Goal: Information Seeking & Learning: Compare options

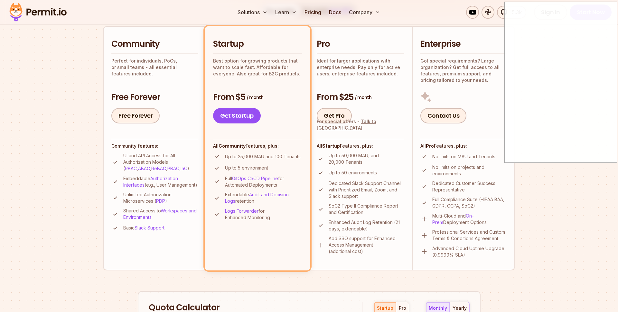
scroll to position [147, 0]
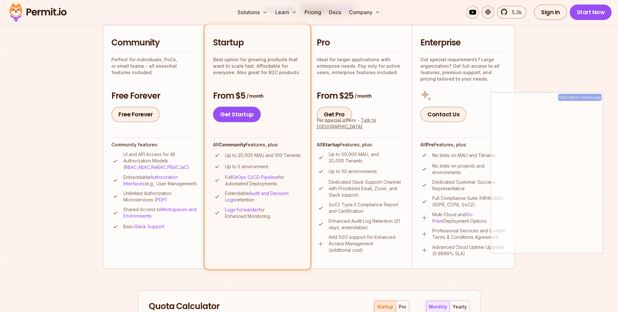
drag, startPoint x: 559, startPoint y: 74, endPoint x: 549, endPoint y: 201, distance: 127.2
click at [549, 200] on div "Shift+Move: Smart-snap" at bounding box center [547, 172] width 113 height 161
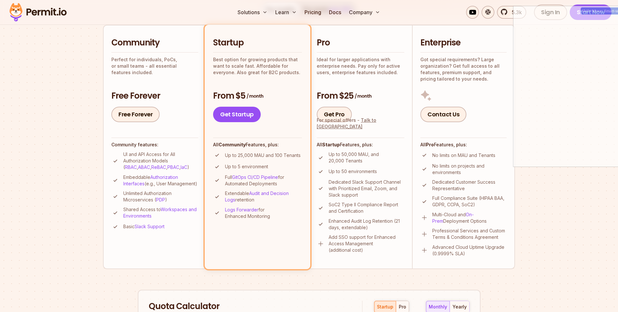
drag, startPoint x: 538, startPoint y: 198, endPoint x: 557, endPoint y: 76, distance: 123.8
click at [557, 76] on div "Shift+Move: Smart-snap" at bounding box center [569, 86] width 113 height 161
drag, startPoint x: 555, startPoint y: 76, endPoint x: 546, endPoint y: 73, distance: 9.7
click at [546, 73] on div "Shift+Move: Smart-snap" at bounding box center [559, 80] width 113 height 161
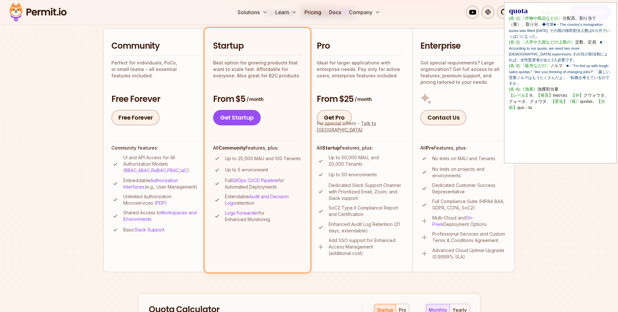
scroll to position [139, 0]
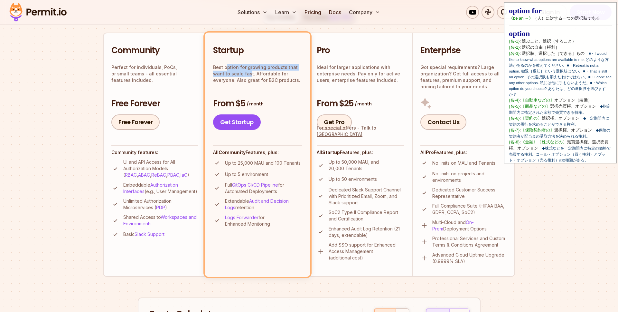
drag, startPoint x: 227, startPoint y: 70, endPoint x: 249, endPoint y: 77, distance: 23.0
click at [249, 77] on p "Best option for growing products that want to scale fast. Affordable for everyo…" at bounding box center [257, 73] width 89 height 19
drag, startPoint x: 244, startPoint y: 165, endPoint x: 296, endPoint y: 164, distance: 51.2
click at [296, 164] on p "Up to 25,000 MAU and 100 Tenants" at bounding box center [263, 163] width 76 height 6
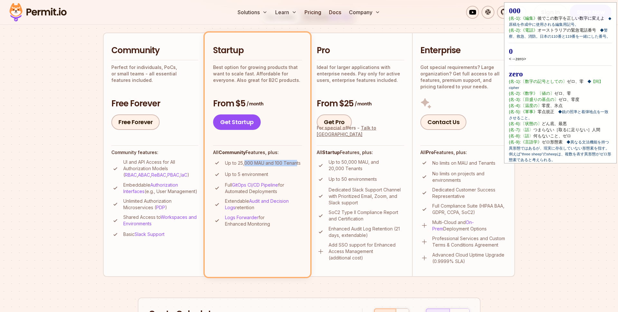
click at [296, 164] on p "Up to 25,000 MAU and 100 Tenants" at bounding box center [263, 163] width 76 height 6
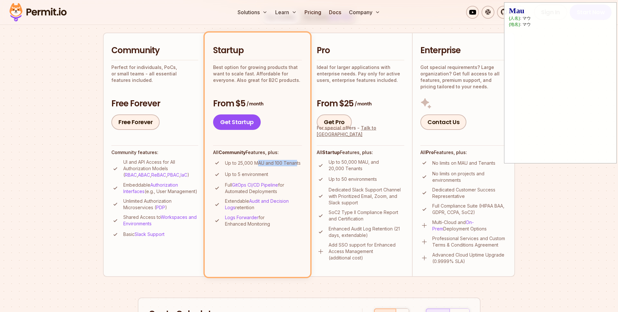
drag, startPoint x: 259, startPoint y: 165, endPoint x: 296, endPoint y: 165, distance: 37.0
click at [296, 165] on p "Up to 25,000 MAU and 100 Tenants" at bounding box center [263, 163] width 76 height 6
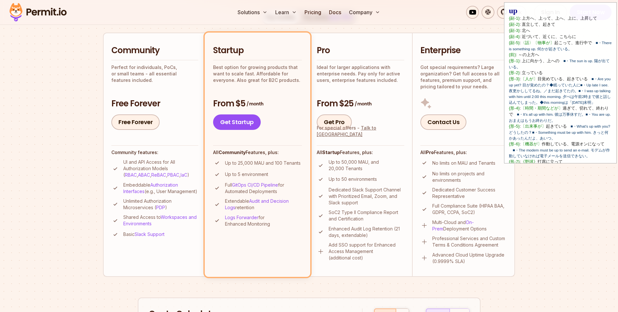
drag, startPoint x: 233, startPoint y: 171, endPoint x: 256, endPoint y: 171, distance: 22.5
click at [256, 171] on p "Up to 5 environment" at bounding box center [246, 174] width 43 height 6
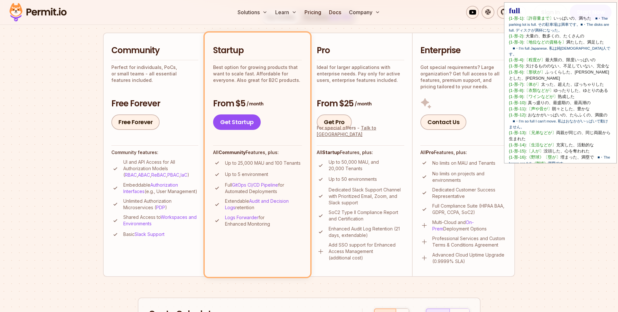
drag, startPoint x: 229, startPoint y: 186, endPoint x: 284, endPoint y: 189, distance: 54.8
click at [284, 189] on p "Full GitOps CI/CD Pipeline for Automated Deployments" at bounding box center [263, 188] width 77 height 13
click at [283, 189] on p "Full GitOps CI/CD Pipeline for Automated Deployments" at bounding box center [263, 188] width 77 height 13
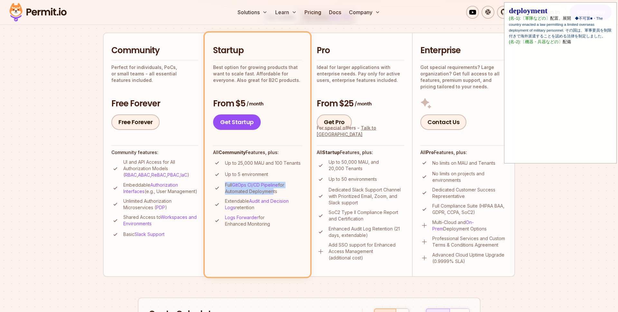
drag, startPoint x: 270, startPoint y: 190, endPoint x: 223, endPoint y: 187, distance: 46.4
click at [223, 187] on li "Full GitOps CI/CD Pipeline for Automated Deployments" at bounding box center [257, 188] width 89 height 13
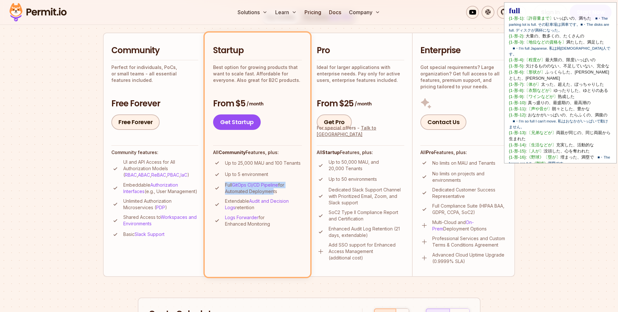
click at [223, 187] on li "Full GitOps CI/CD Pipeline for Automated Deployments" at bounding box center [257, 188] width 89 height 13
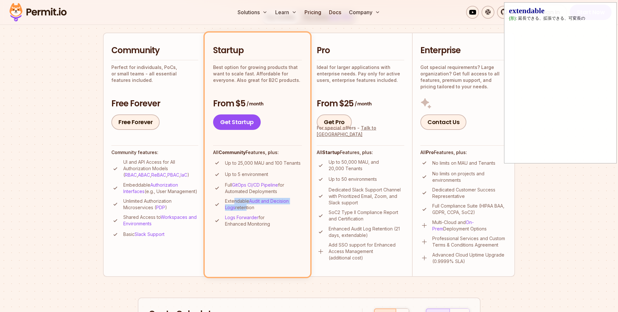
drag, startPoint x: 235, startPoint y: 200, endPoint x: 245, endPoint y: 208, distance: 12.9
click at [245, 208] on p "Extendable Audit and Decision Logs retention" at bounding box center [263, 204] width 77 height 13
drag, startPoint x: 245, startPoint y: 208, endPoint x: 236, endPoint y: 203, distance: 10.5
click at [236, 203] on p "Extendable Audit and Decision Logs retention" at bounding box center [263, 204] width 77 height 13
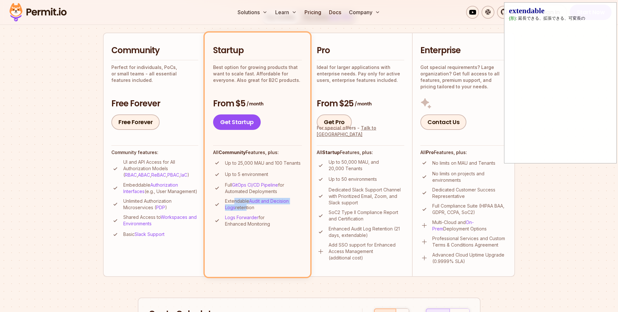
click at [236, 203] on p "Extendable Audit and Decision Logs retention" at bounding box center [263, 204] width 77 height 13
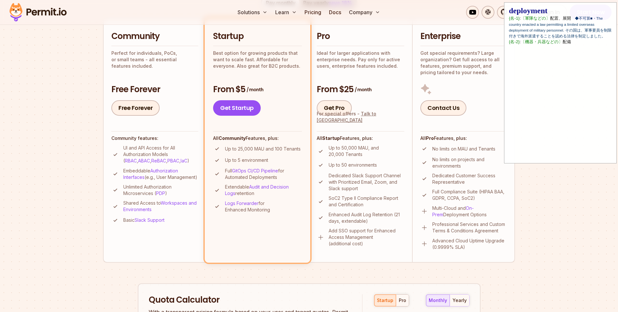
scroll to position [149, 0]
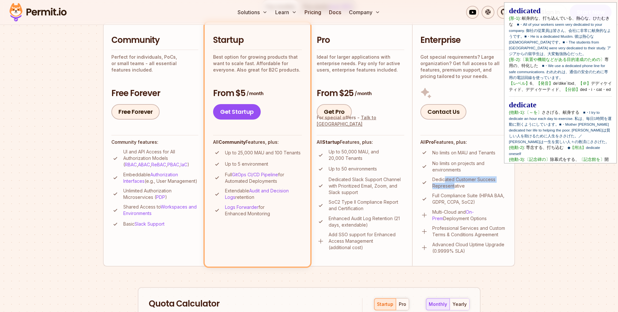
drag, startPoint x: 444, startPoint y: 180, endPoint x: 455, endPoint y: 185, distance: 11.5
click at [455, 185] on p "Dedicated Customer Success Representative" at bounding box center [469, 182] width 74 height 13
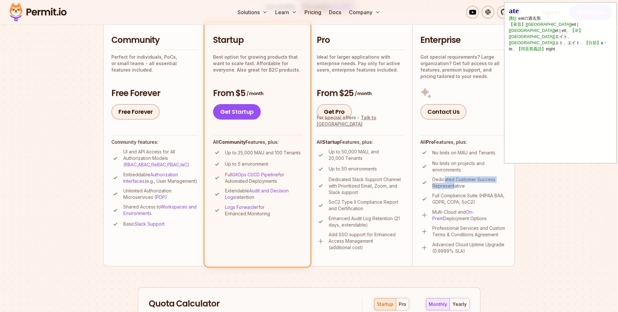
click at [455, 185] on p "Dedicated Customer Success Representative" at bounding box center [469, 182] width 74 height 13
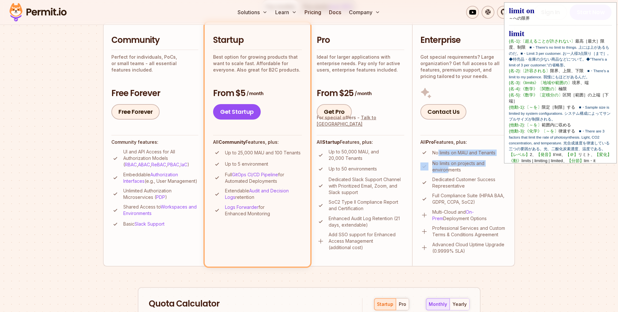
drag, startPoint x: 438, startPoint y: 152, endPoint x: 450, endPoint y: 168, distance: 19.9
click at [450, 168] on ul "No limits on MAU and Tenants No limits on projects and environments Dedicated C…" at bounding box center [463, 200] width 86 height 105
click at [450, 168] on p "No limits on projects and environments" at bounding box center [469, 166] width 74 height 13
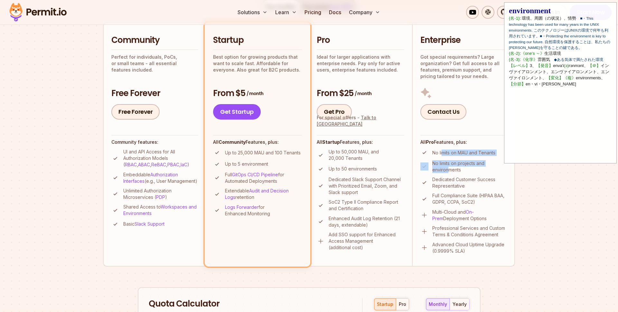
drag, startPoint x: 450, startPoint y: 170, endPoint x: 443, endPoint y: 153, distance: 18.4
click at [443, 153] on ul "No limits on MAU and Tenants No limits on projects and environments Dedicated C…" at bounding box center [463, 200] width 86 height 105
click at [443, 153] on p "No limits on MAU and Tenants" at bounding box center [463, 152] width 63 height 6
drag, startPoint x: 443, startPoint y: 153, endPoint x: 450, endPoint y: 169, distance: 17.5
click at [450, 169] on ul "No limits on MAU and Tenants No limits on projects and environments Dedicated C…" at bounding box center [463, 200] width 86 height 105
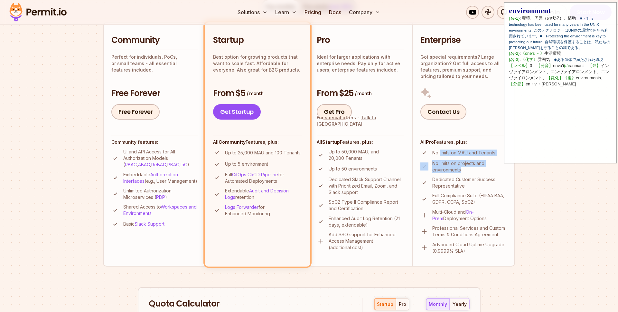
click at [450, 169] on p "No limits on projects and environments" at bounding box center [469, 166] width 74 height 13
drag, startPoint x: 450, startPoint y: 169, endPoint x: 445, endPoint y: 155, distance: 14.6
click at [445, 155] on ul "No limits on MAU and Tenants No limits on projects and environments Dedicated C…" at bounding box center [463, 200] width 86 height 105
click at [445, 155] on p "No limits on MAU and Tenants" at bounding box center [463, 152] width 63 height 6
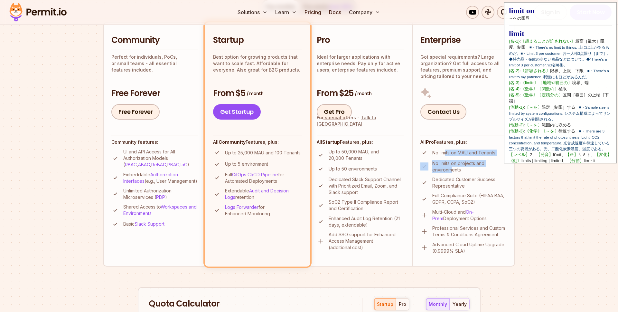
drag, startPoint x: 445, startPoint y: 153, endPoint x: 451, endPoint y: 170, distance: 18.1
click at [451, 170] on ul "No limits on MAU and Tenants No limits on projects and environments Dedicated C…" at bounding box center [463, 200] width 86 height 105
click at [451, 170] on p "No limits on projects and environments" at bounding box center [469, 166] width 74 height 13
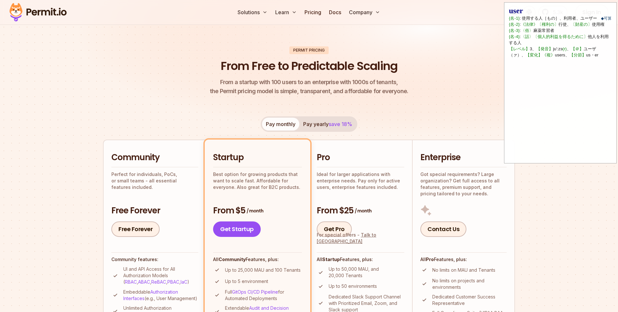
scroll to position [44, 0]
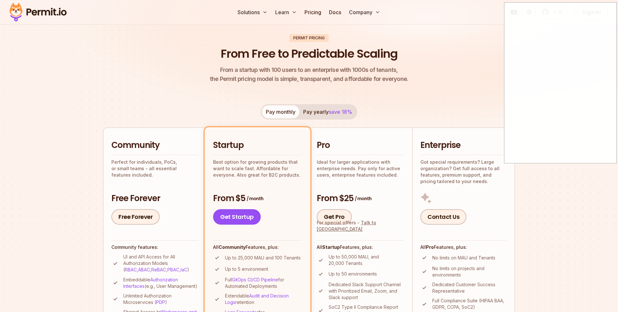
click at [344, 114] on span "save 18%" at bounding box center [341, 111] width 24 height 6
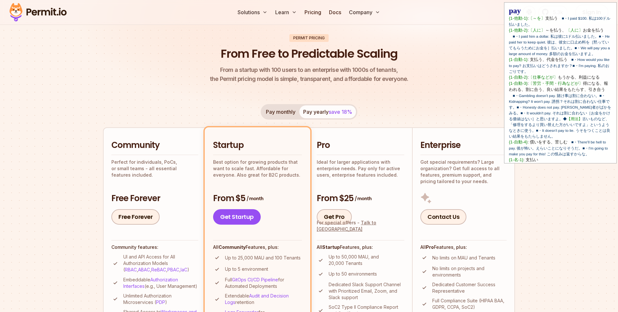
click at [284, 118] on button "Pay monthly" at bounding box center [280, 111] width 37 height 13
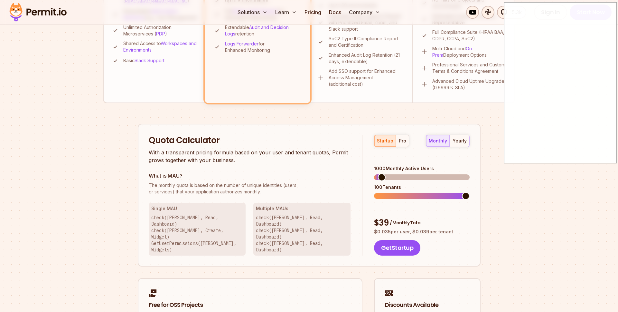
scroll to position [317, 0]
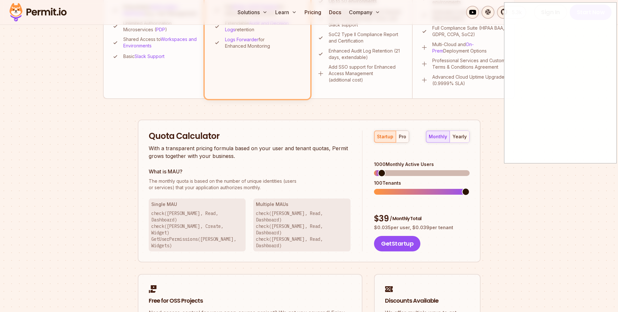
click at [378, 169] on span at bounding box center [382, 173] width 8 height 8
click at [383, 169] on span at bounding box center [386, 173] width 8 height 8
click at [470, 188] on span at bounding box center [466, 192] width 8 height 8
click at [416, 169] on span at bounding box center [416, 173] width 8 height 8
click at [440, 169] on span at bounding box center [444, 173] width 8 height 8
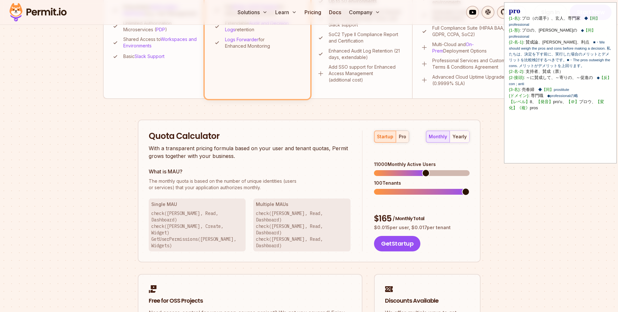
click at [400, 140] on button "pro" at bounding box center [402, 137] width 13 height 12
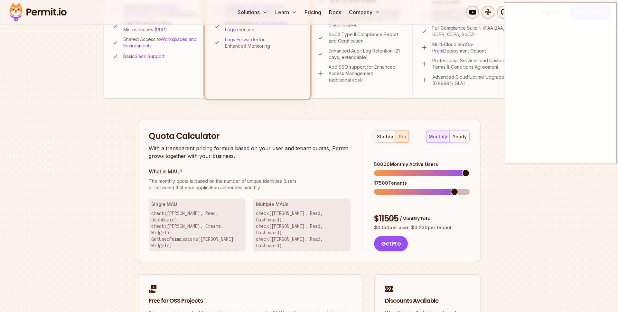
click at [470, 169] on span at bounding box center [466, 173] width 8 height 8
click at [374, 188] on span at bounding box center [378, 192] width 8 height 8
click at [470, 188] on span at bounding box center [466, 192] width 8 height 8
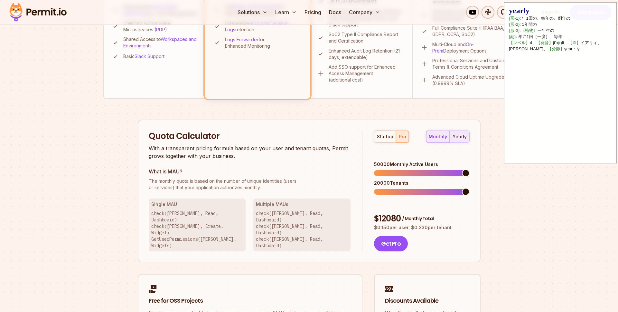
click at [462, 136] on div "yearly" at bounding box center [460, 136] width 14 height 6
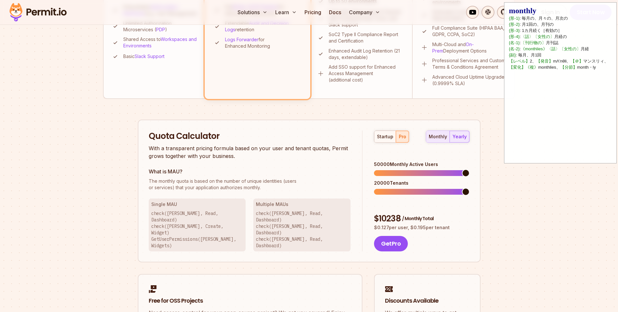
click at [443, 137] on div "monthly" at bounding box center [438, 136] width 18 height 6
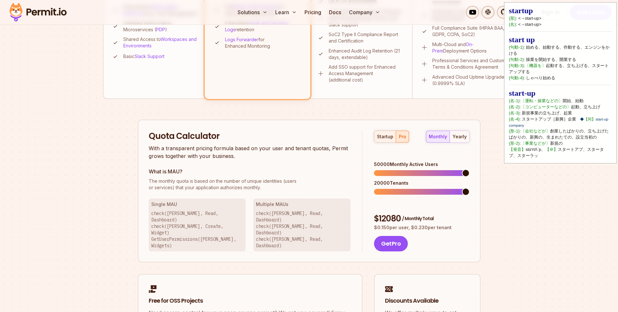
click at [385, 137] on div "startup" at bounding box center [385, 136] width 16 height 6
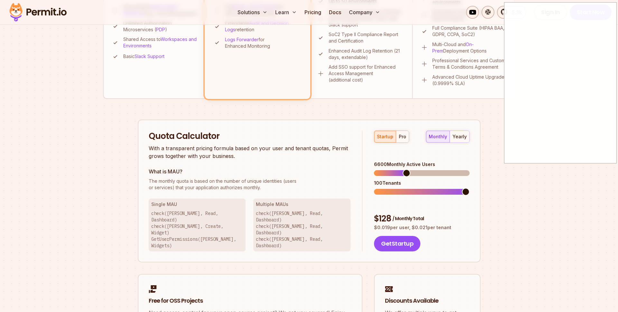
click at [403, 169] on span at bounding box center [407, 173] width 8 height 8
click at [470, 191] on span at bounding box center [466, 192] width 8 height 8
click at [383, 169] on span at bounding box center [387, 173] width 8 height 8
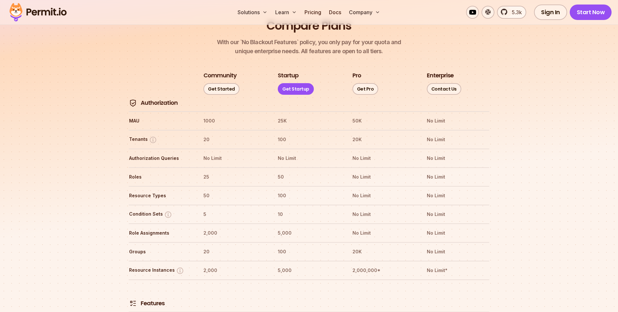
scroll to position [728, 0]
drag, startPoint x: 279, startPoint y: 118, endPoint x: 287, endPoint y: 118, distance: 7.7
click at [287, 133] on th "100" at bounding box center [309, 138] width 63 height 10
drag, startPoint x: 160, startPoint y: 135, endPoint x: 303, endPoint y: 134, distance: 142.9
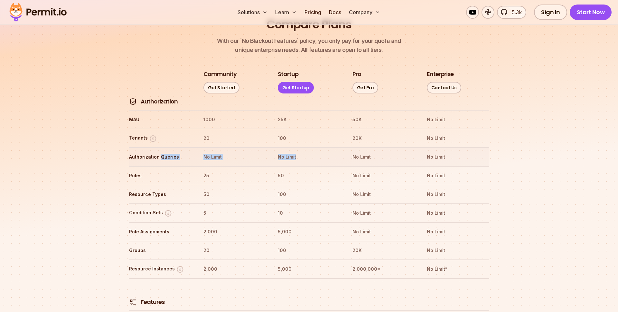
click at [303, 147] on tr "Authorization Queries No Limit No Limit No Limit No Limit" at bounding box center [309, 156] width 361 height 19
click at [303, 152] on th "No Limit" at bounding box center [309, 157] width 63 height 10
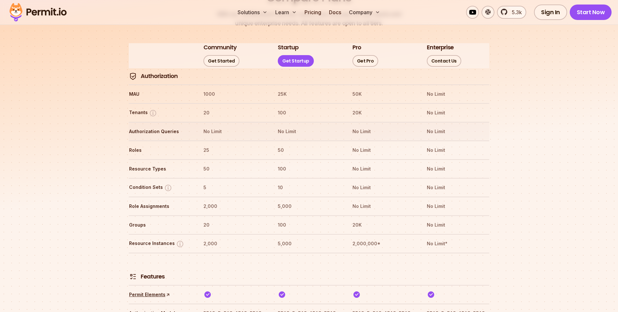
scroll to position [756, 0]
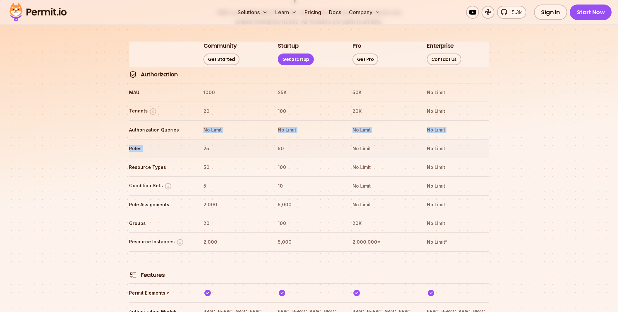
drag, startPoint x: 144, startPoint y: 115, endPoint x: 240, endPoint y: 124, distance: 97.1
click at [240, 143] on th "25" at bounding box center [234, 148] width 63 height 10
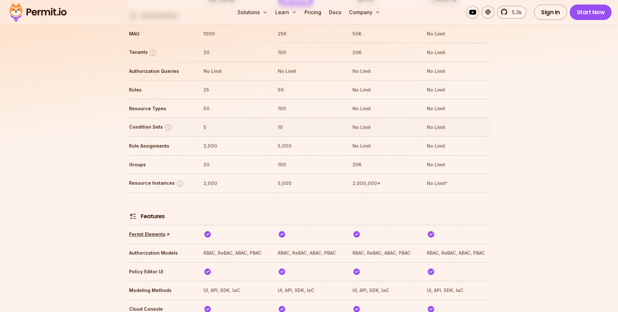
scroll to position [815, 0]
drag, startPoint x: 277, startPoint y: 143, endPoint x: 287, endPoint y: 143, distance: 9.7
click at [287, 155] on tr "Groups 20 100 20K No Limit" at bounding box center [309, 164] width 361 height 19
click at [287, 159] on th "100" at bounding box center [309, 164] width 63 height 10
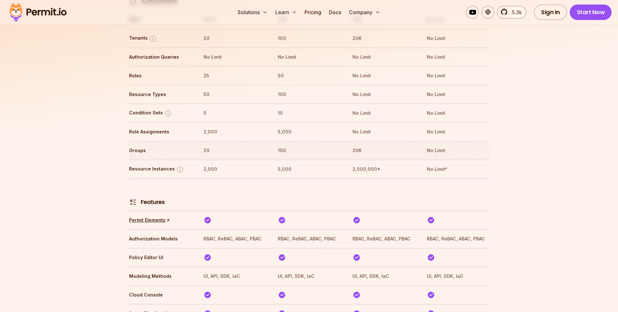
click at [137, 145] on th "Groups" at bounding box center [160, 150] width 63 height 10
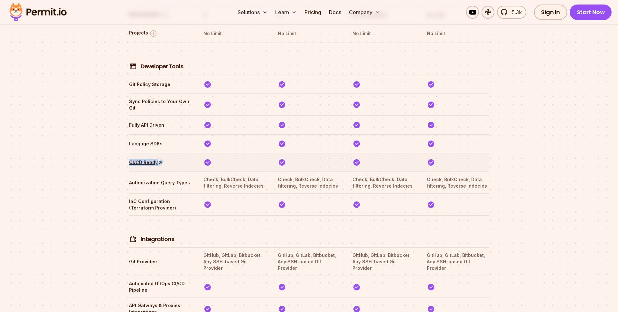
scroll to position [1171, 0]
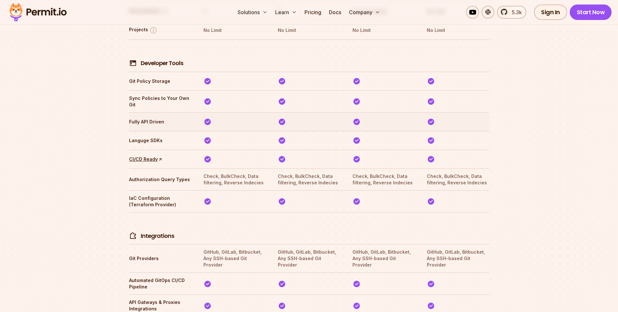
click at [279, 117] on th at bounding box center [309, 122] width 63 height 10
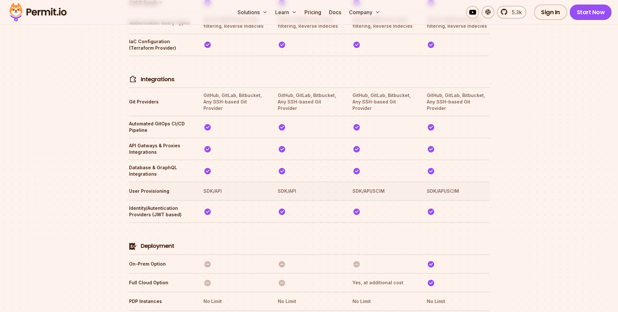
scroll to position [1327, 0]
drag, startPoint x: 214, startPoint y: 73, endPoint x: 259, endPoint y: 80, distance: 46.4
click at [260, 93] on th "GitHub, GitLab, Bitbucket, Any SSH-based Git Provider" at bounding box center [234, 103] width 63 height 20
click at [259, 93] on th "GitHub, GitLab, Bitbucket, Any SSH-based Git Provider" at bounding box center [234, 103] width 63 height 20
click at [138, 121] on th "Automated GitOps CI/CD Pipeline" at bounding box center [160, 128] width 63 height 14
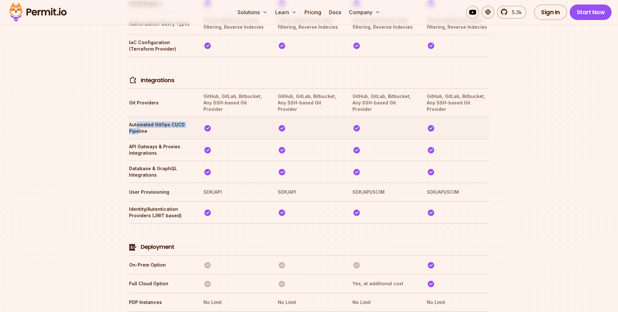
click at [138, 121] on th "Automated GitOps CI/CD Pipeline" at bounding box center [160, 128] width 63 height 14
drag, startPoint x: 137, startPoint y: 98, endPoint x: 145, endPoint y: 104, distance: 10.4
click at [145, 121] on th "Automated GitOps CI/CD Pipeline" at bounding box center [160, 128] width 63 height 14
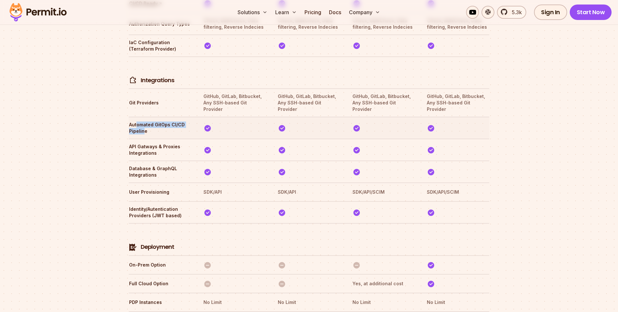
click at [145, 121] on th "Automated GitOps CI/CD Pipeline" at bounding box center [160, 128] width 63 height 14
drag, startPoint x: 137, startPoint y: 120, endPoint x: 152, endPoint y: 135, distance: 20.9
click at [152, 135] on tbody "Authorization MAU 1000 25K 50K No Limit Tenants 20 100 20K No Limit Authorizati…" at bounding box center [309, 297] width 361 height 1602
click at [152, 160] on tr "Database & GraphQL Integrations" at bounding box center [309, 171] width 361 height 22
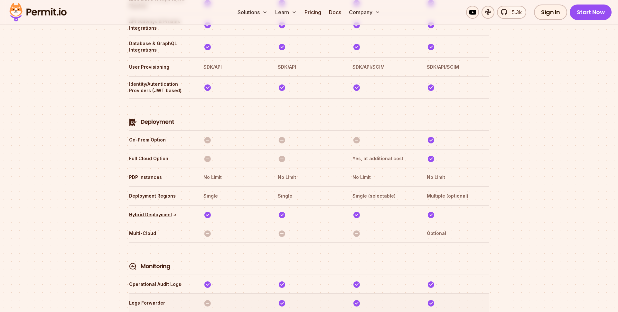
scroll to position [1460, 0]
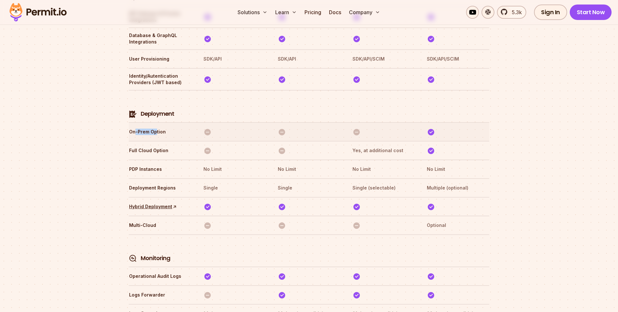
drag, startPoint x: 135, startPoint y: 103, endPoint x: 155, endPoint y: 103, distance: 20.3
click at [155, 127] on th "On-Prem Option" at bounding box center [160, 132] width 63 height 10
drag, startPoint x: 136, startPoint y: 122, endPoint x: 158, endPoint y: 122, distance: 21.9
click at [158, 145] on th "Full Cloud Option" at bounding box center [160, 150] width 63 height 10
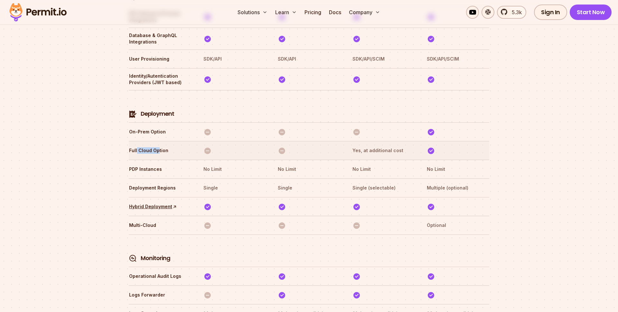
click at [158, 145] on th "Full Cloud Option" at bounding box center [160, 150] width 63 height 10
drag, startPoint x: 133, startPoint y: 138, endPoint x: 155, endPoint y: 138, distance: 22.5
click at [155, 164] on th "PDP Instances" at bounding box center [160, 169] width 63 height 10
drag, startPoint x: 133, startPoint y: 153, endPoint x: 165, endPoint y: 153, distance: 32.5
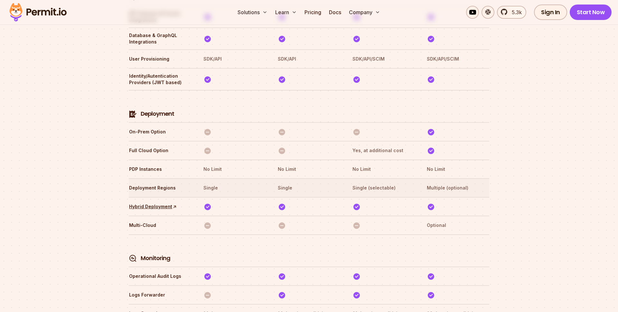
click at [165, 178] on tr "Deployment Regions Single Single Single (selectable) Multiple (optional)" at bounding box center [309, 187] width 361 height 19
drag, startPoint x: 165, startPoint y: 157, endPoint x: 135, endPoint y: 157, distance: 30.6
click at [135, 183] on th "Deployment Regions" at bounding box center [160, 188] width 63 height 10
drag, startPoint x: 135, startPoint y: 157, endPoint x: 167, endPoint y: 158, distance: 32.5
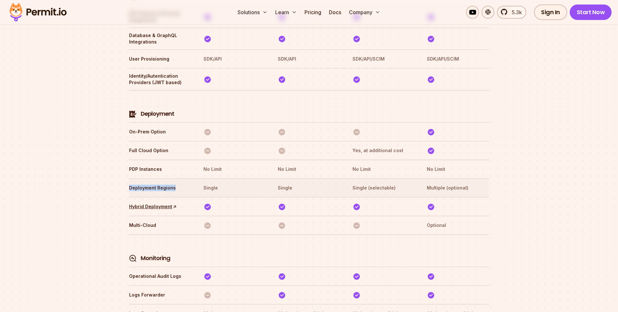
click at [167, 183] on th "Deployment Regions" at bounding box center [160, 188] width 63 height 10
drag, startPoint x: 167, startPoint y: 158, endPoint x: 147, endPoint y: 158, distance: 19.6
click at [147, 183] on th "Deployment Regions" at bounding box center [160, 188] width 63 height 10
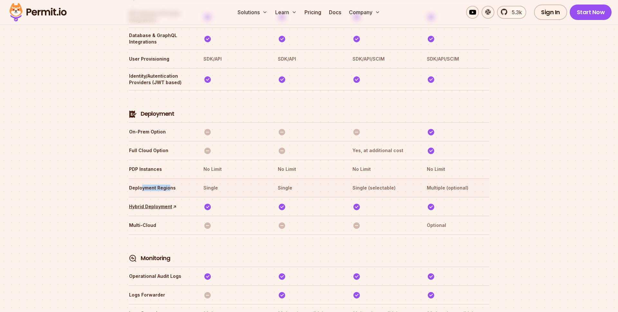
drag, startPoint x: 143, startPoint y: 158, endPoint x: 168, endPoint y: 158, distance: 25.8
click at [168, 183] on th "Deployment Regions" at bounding box center [160, 188] width 63 height 10
drag, startPoint x: 164, startPoint y: 158, endPoint x: 138, endPoint y: 158, distance: 25.8
click at [138, 183] on th "Deployment Regions" at bounding box center [160, 188] width 63 height 10
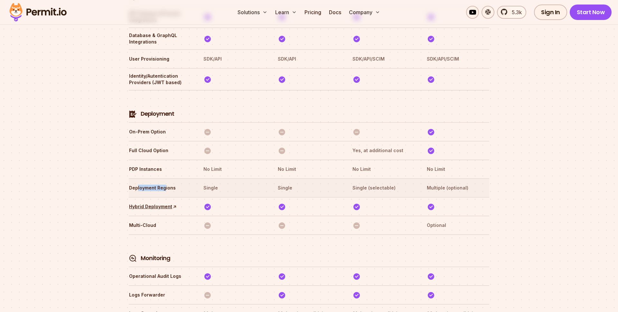
click at [138, 183] on th "Deployment Regions" at bounding box center [160, 188] width 63 height 10
drag, startPoint x: 135, startPoint y: 159, endPoint x: 168, endPoint y: 158, distance: 33.2
click at [168, 183] on th "Deployment Regions" at bounding box center [160, 188] width 63 height 10
drag, startPoint x: 166, startPoint y: 158, endPoint x: 135, endPoint y: 159, distance: 31.6
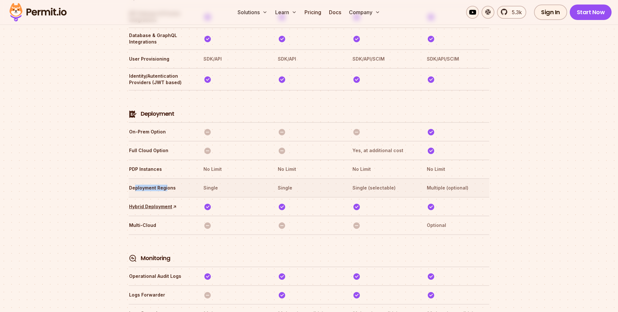
click at [135, 183] on th "Deployment Regions" at bounding box center [160, 188] width 63 height 10
drag, startPoint x: 135, startPoint y: 159, endPoint x: 169, endPoint y: 158, distance: 34.1
click at [169, 183] on th "Deployment Regions" at bounding box center [160, 188] width 63 height 10
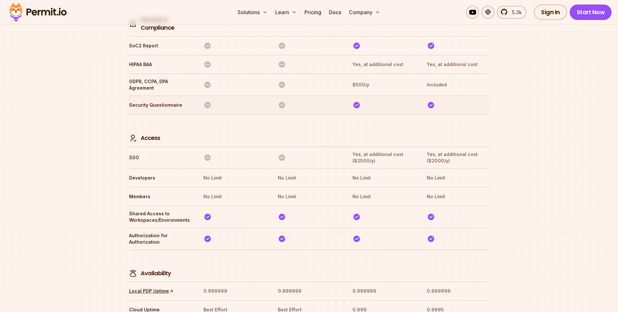
scroll to position [1806, 0]
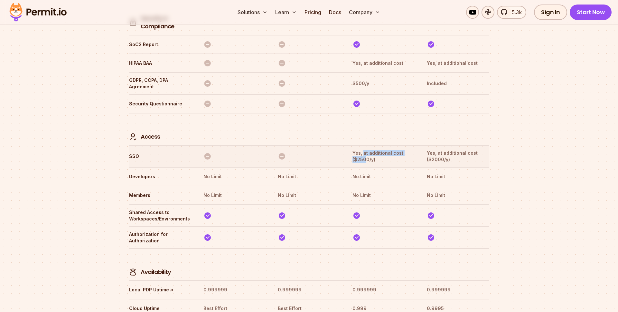
drag, startPoint x: 363, startPoint y: 125, endPoint x: 365, endPoint y: 133, distance: 8.5
click at [365, 149] on th "Yes, at additional cost ($2500/y)" at bounding box center [383, 156] width 63 height 14
drag, startPoint x: 365, startPoint y: 131, endPoint x: 360, endPoint y: 126, distance: 8.2
click at [360, 149] on th "Yes, at additional cost ($2500/y)" at bounding box center [383, 156] width 63 height 14
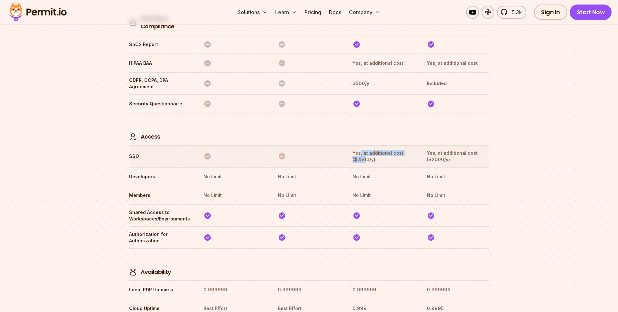
click at [360, 149] on th "Yes, at additional cost ($2500/y)" at bounding box center [383, 156] width 63 height 14
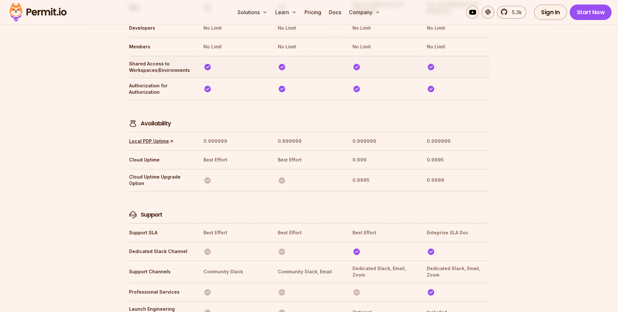
scroll to position [1956, 0]
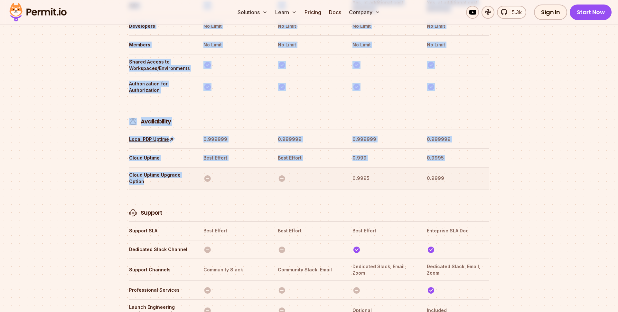
drag, startPoint x: 121, startPoint y: 149, endPoint x: 178, endPoint y: 149, distance: 57.0
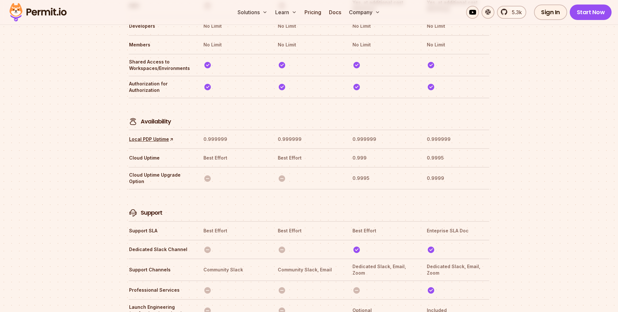
drag, startPoint x: 178, startPoint y: 149, endPoint x: 236, endPoint y: 180, distance: 65.7
click at [178, 171] on th "Cloud Uptime Upgrade Option" at bounding box center [160, 178] width 63 height 14
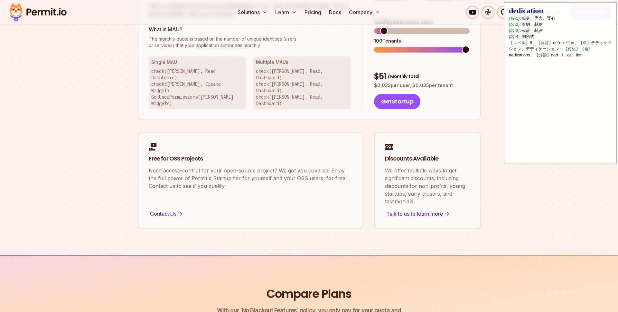
scroll to position [0, 0]
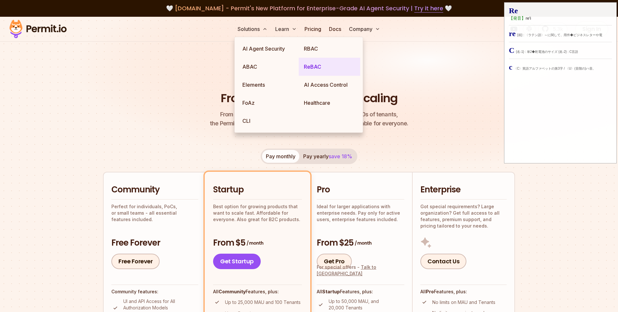
click at [316, 68] on link "ReBAC" at bounding box center [329, 67] width 61 height 18
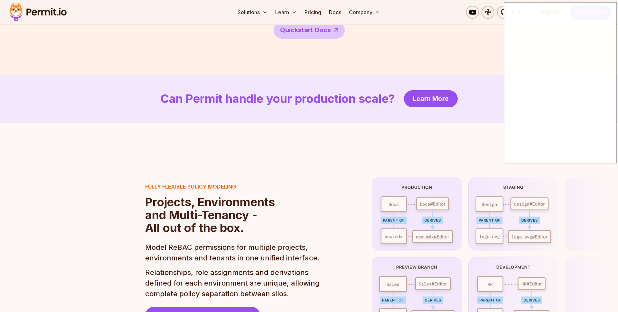
scroll to position [1281, 0]
